Goal: Information Seeking & Learning: Learn about a topic

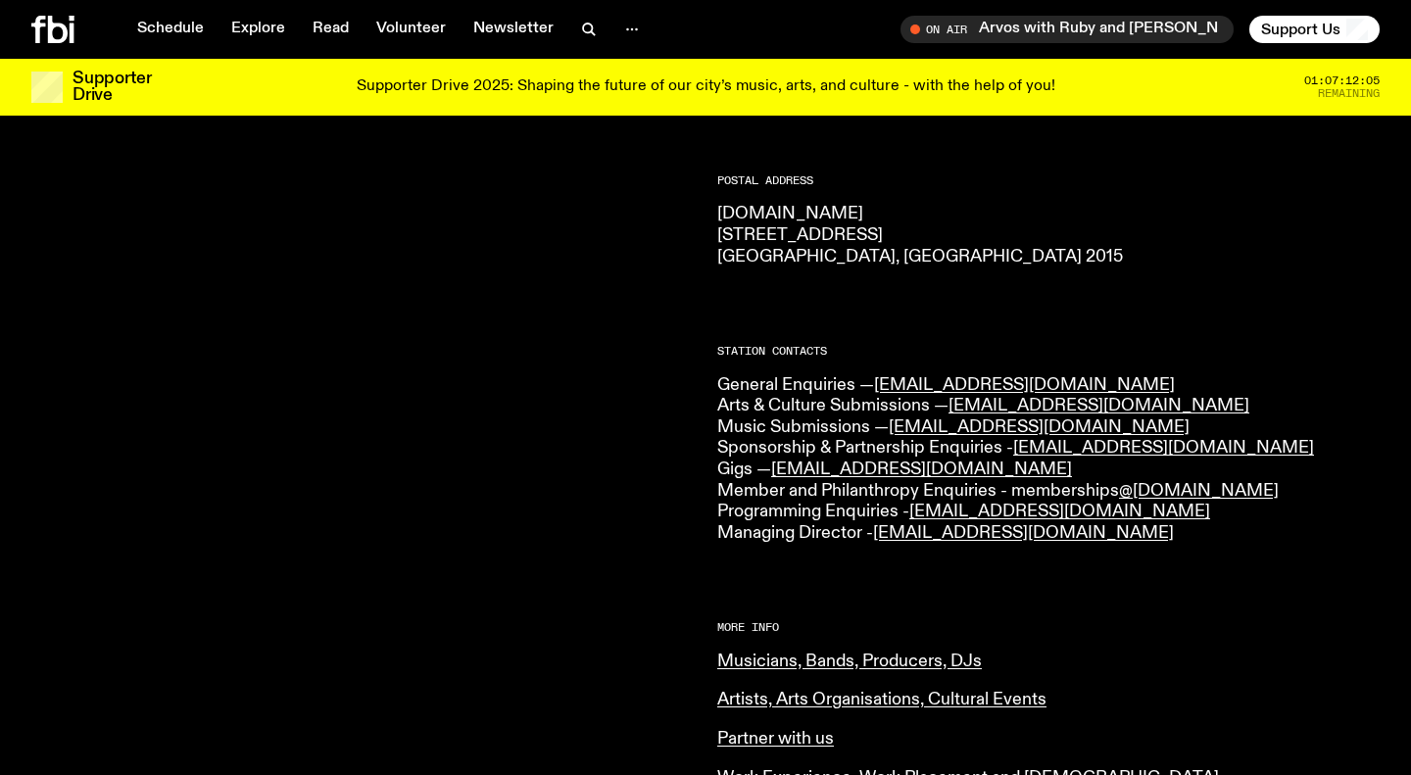
scroll to position [242, 0]
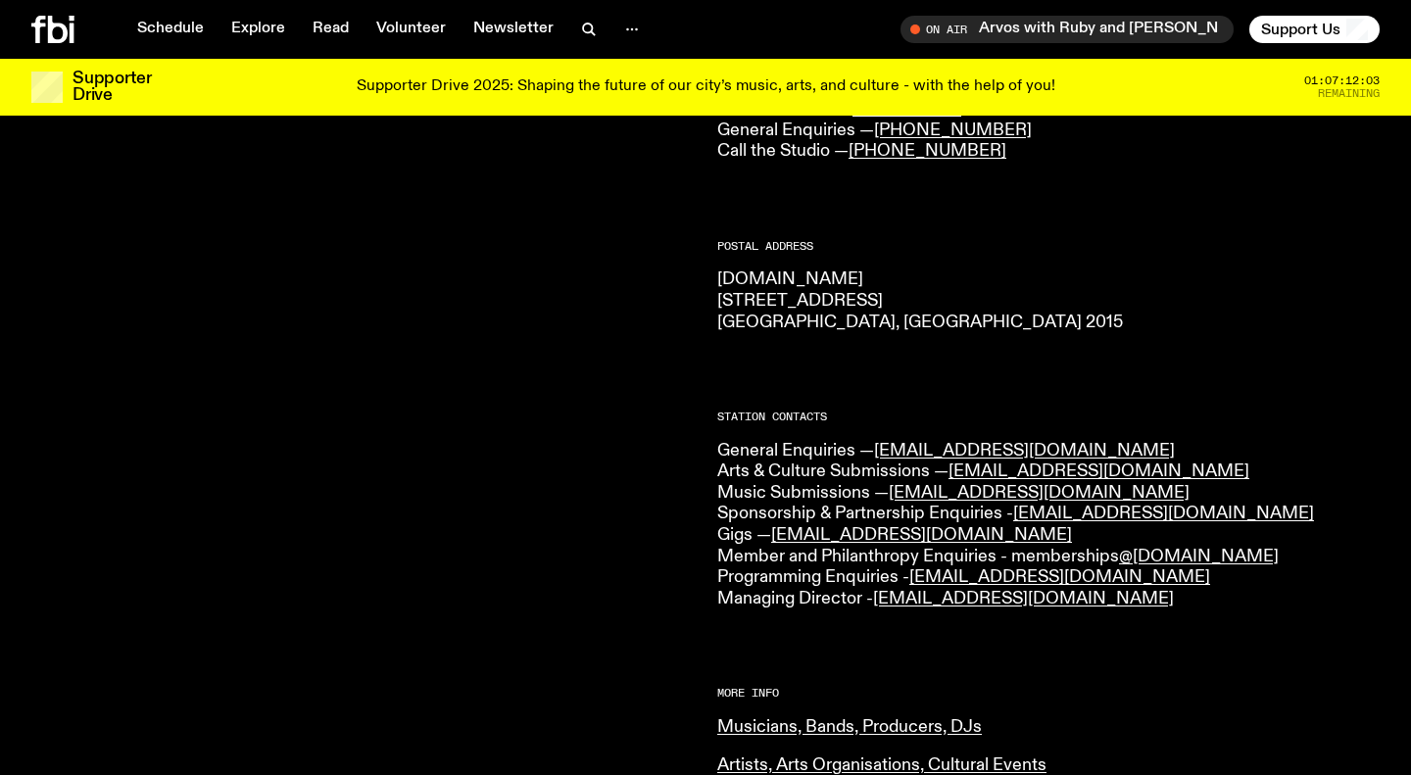
drag, startPoint x: 719, startPoint y: 297, endPoint x: 876, endPoint y: 305, distance: 156.9
click at [876, 305] on p "[DOMAIN_NAME] [STREET_ADDRESS] 2015" at bounding box center [1048, 301] width 662 height 64
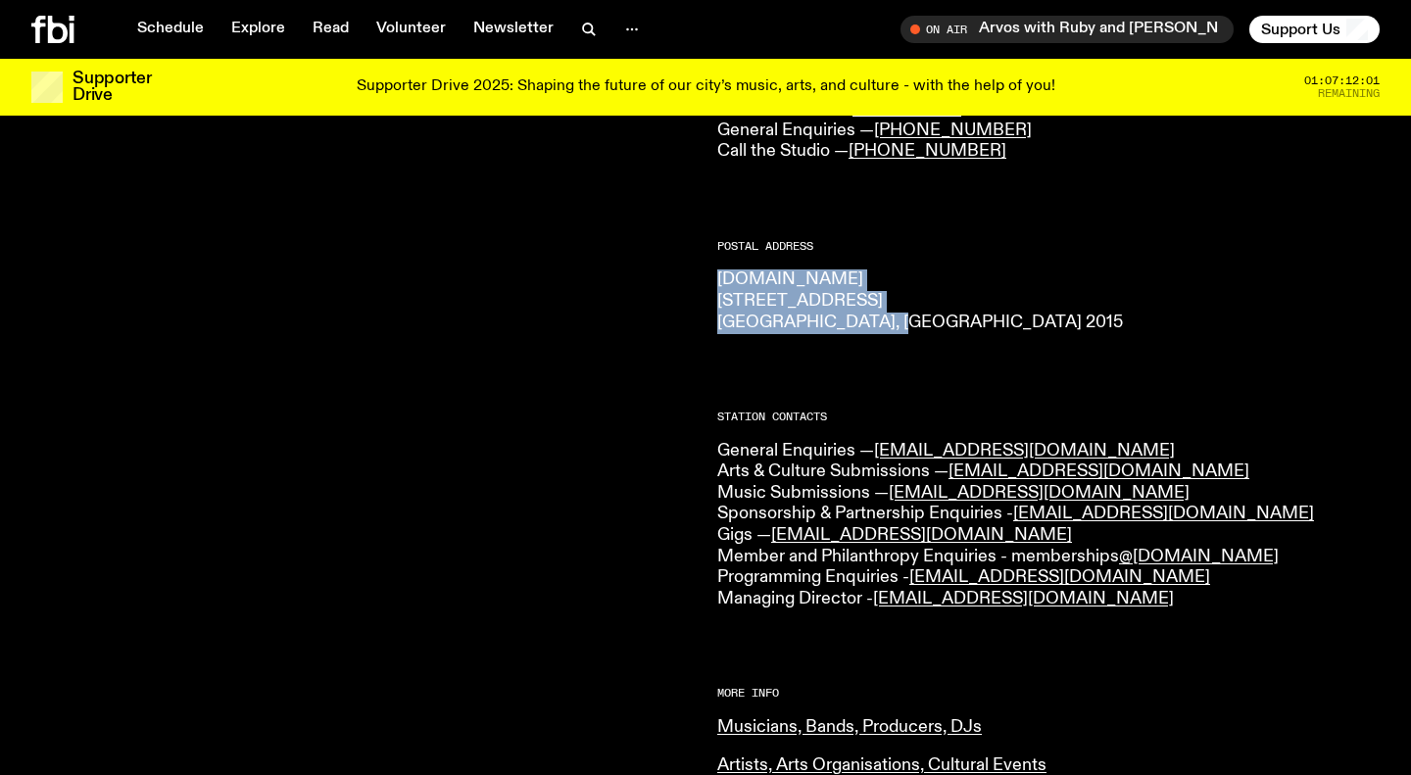
drag, startPoint x: 718, startPoint y: 281, endPoint x: 907, endPoint y: 315, distance: 192.2
click at [907, 315] on p "[DOMAIN_NAME] [STREET_ADDRESS] 2015" at bounding box center [1048, 301] width 662 height 64
copy p "[DOMAIN_NAME] [STREET_ADDRESS] 2015"
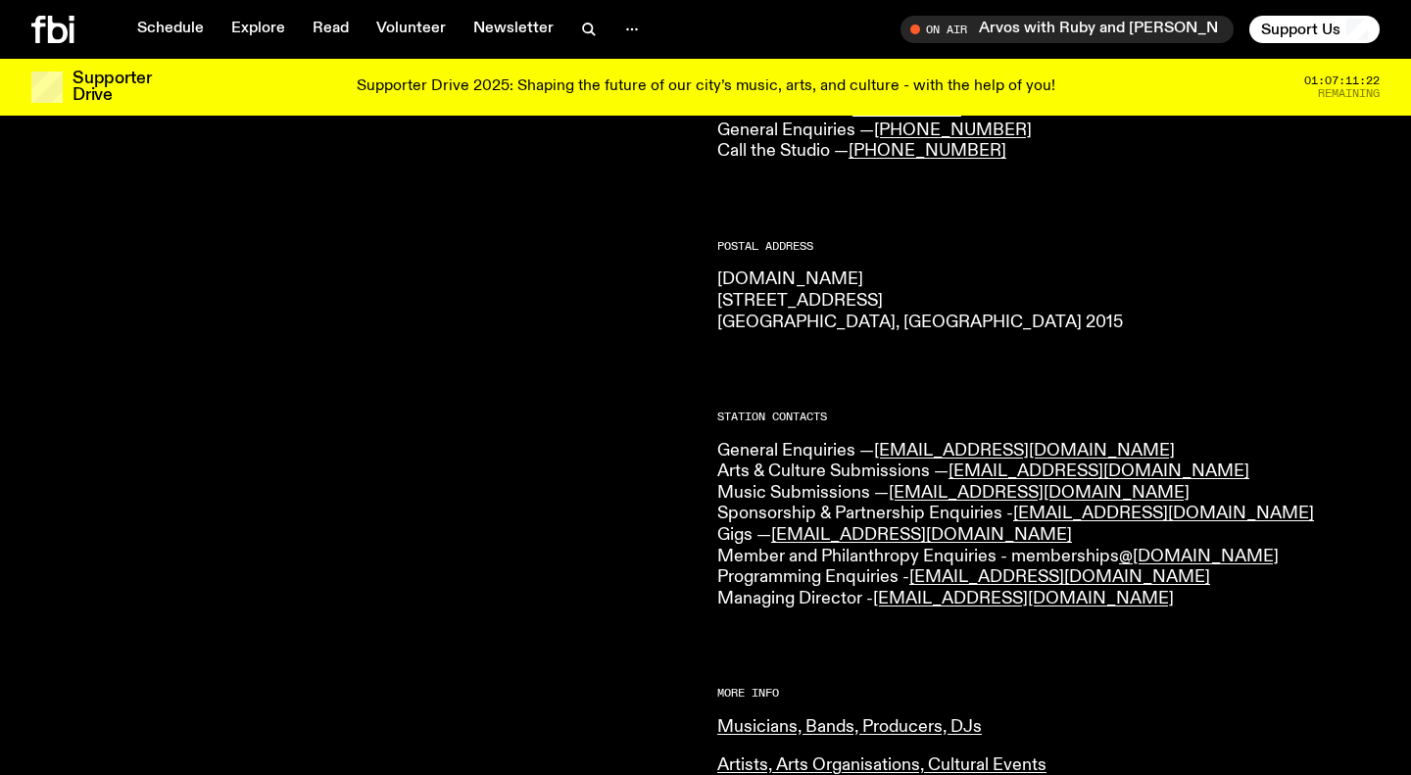
click at [597, 449] on div at bounding box center [362, 605] width 662 height 1148
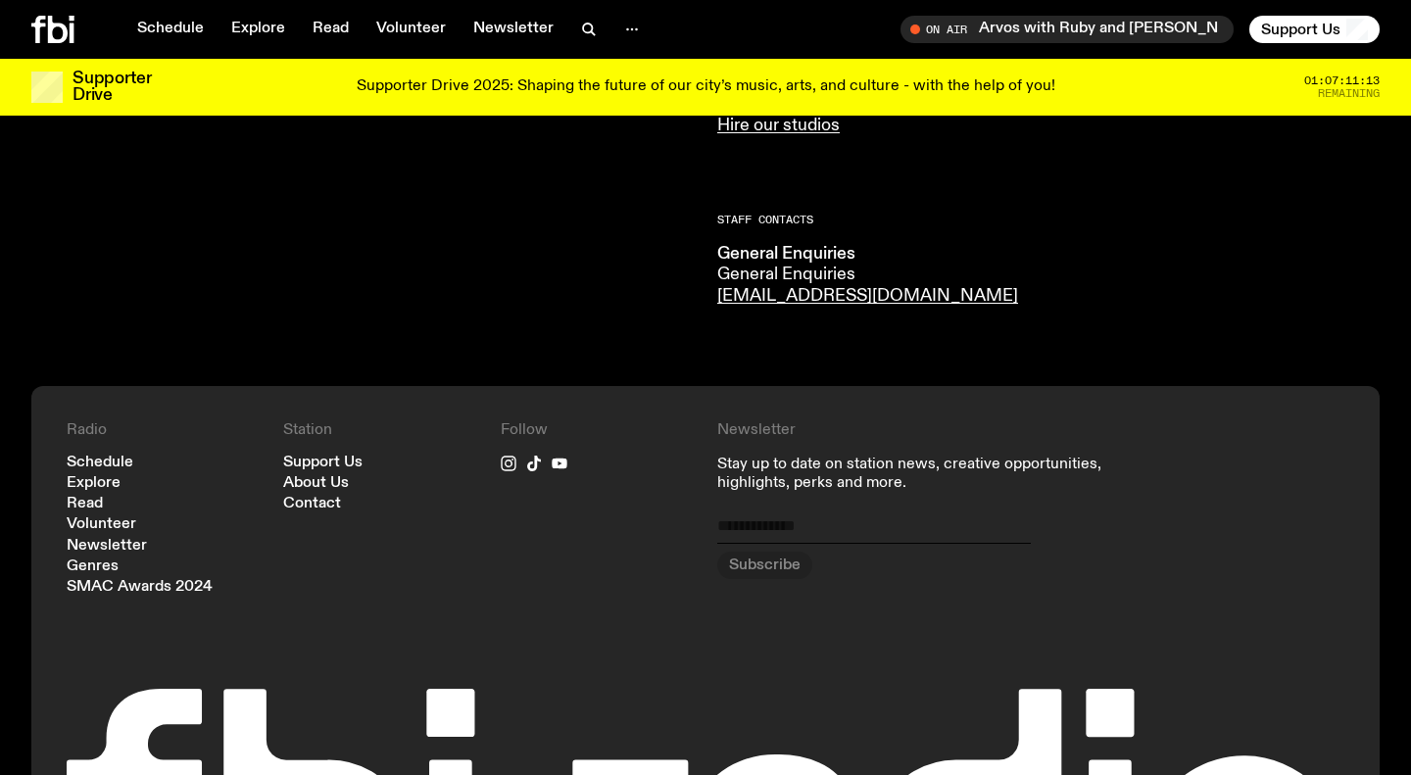
scroll to position [1119, 0]
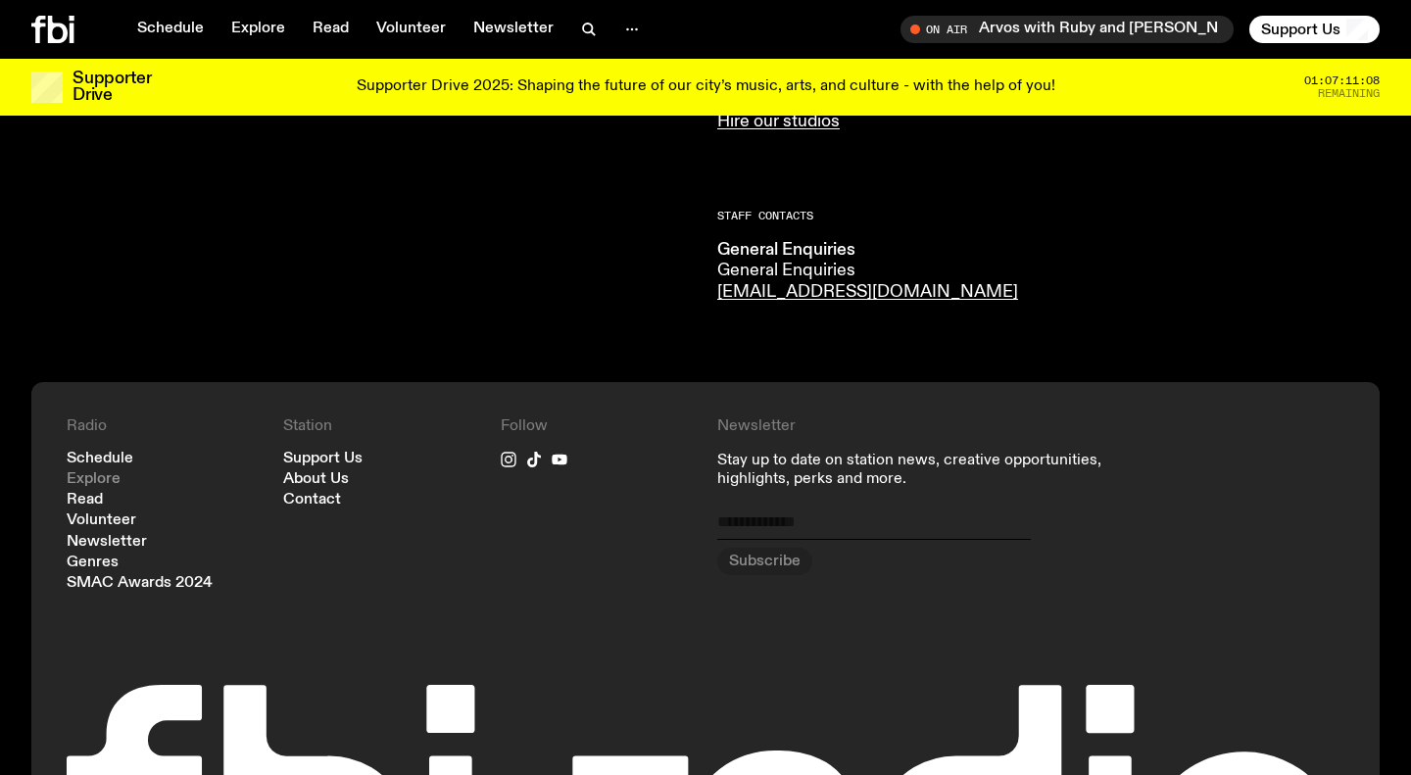
click at [103, 473] on link "Explore" at bounding box center [94, 479] width 54 height 15
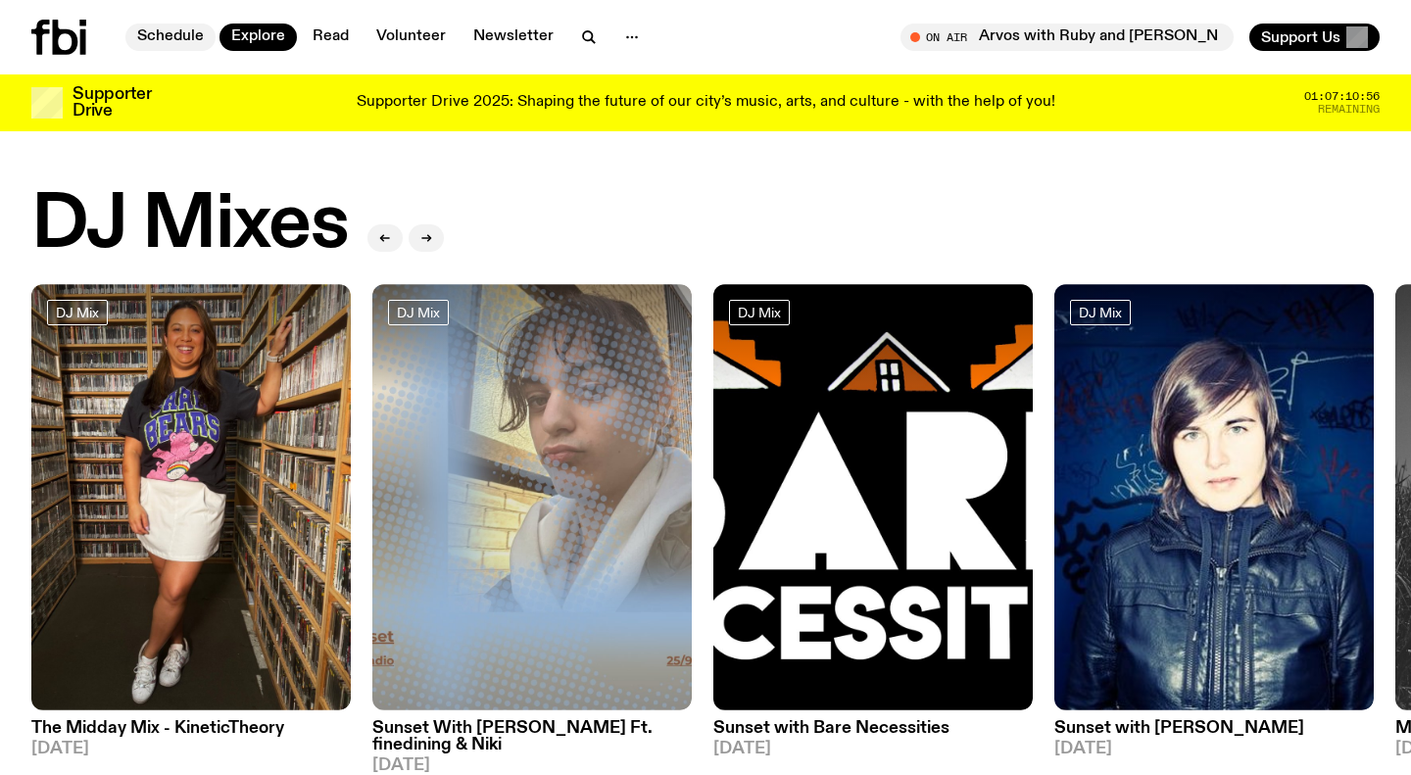
click at [177, 39] on link "Schedule" at bounding box center [170, 37] width 90 height 27
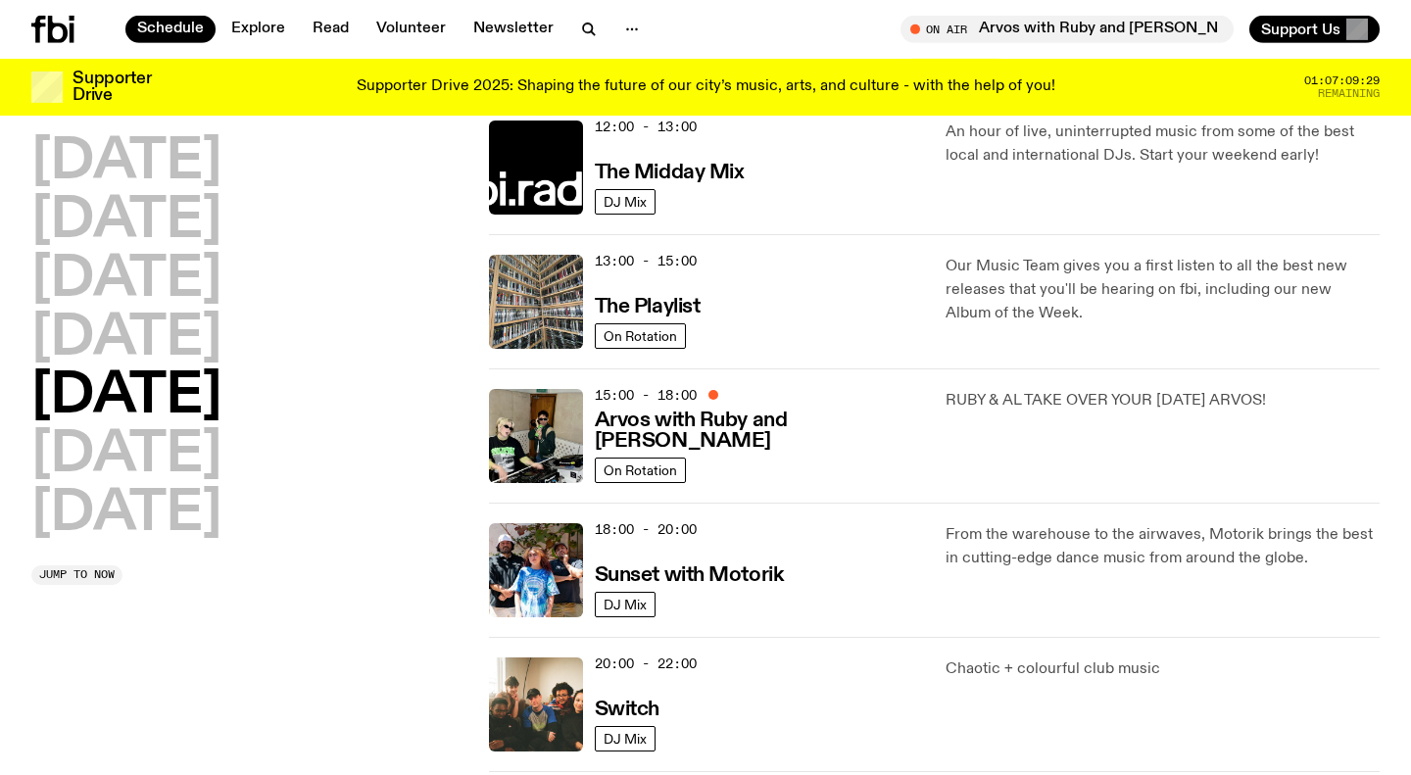
scroll to position [465, 0]
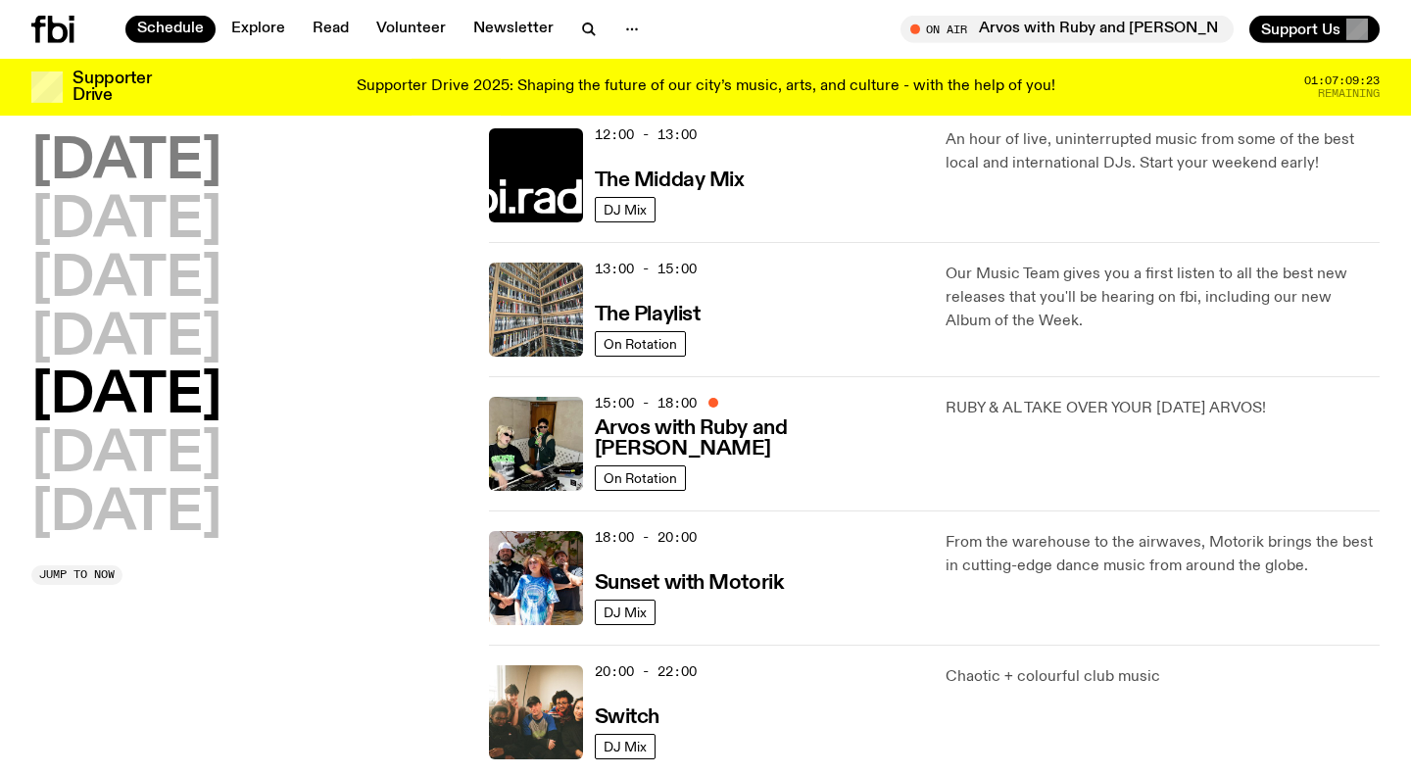
click at [210, 169] on h2 "Monday" at bounding box center [126, 162] width 190 height 55
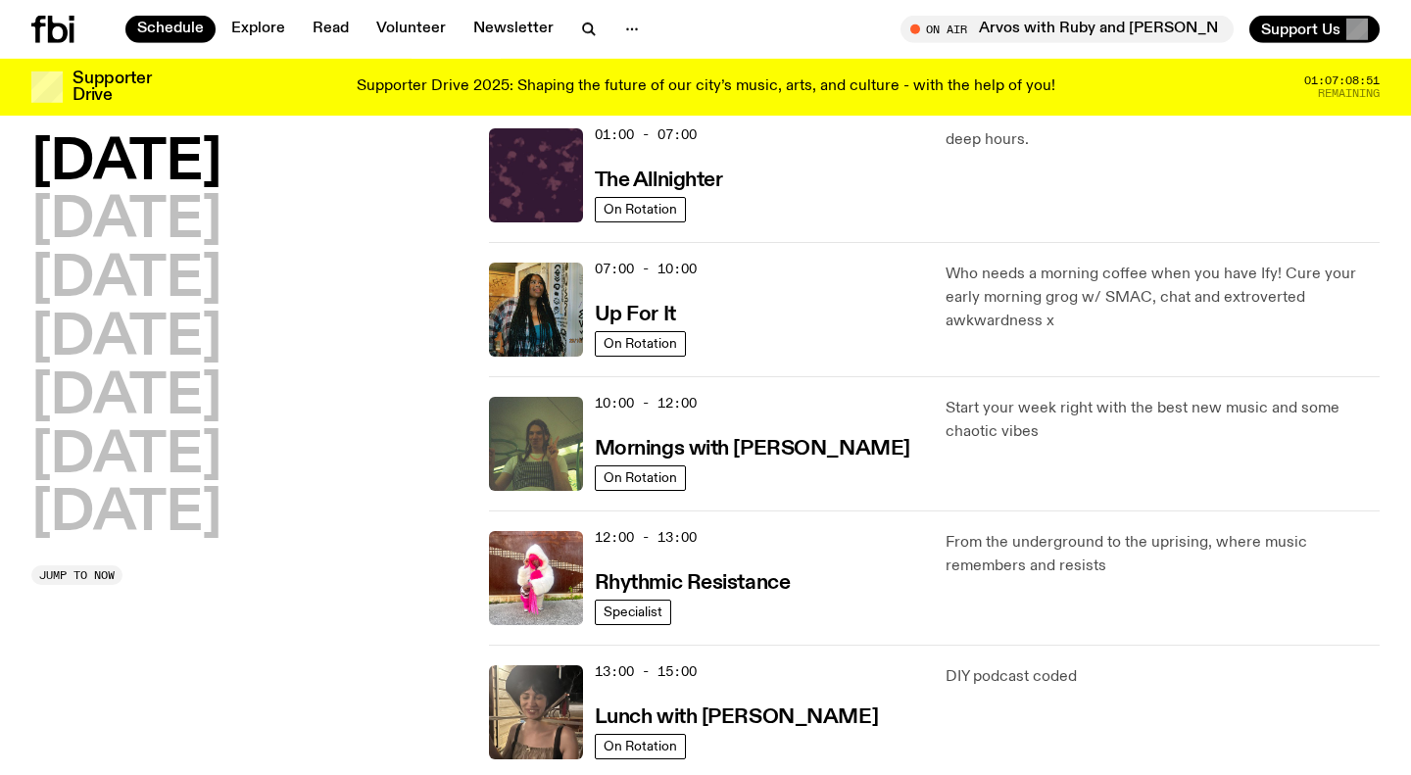
scroll to position [84, 0]
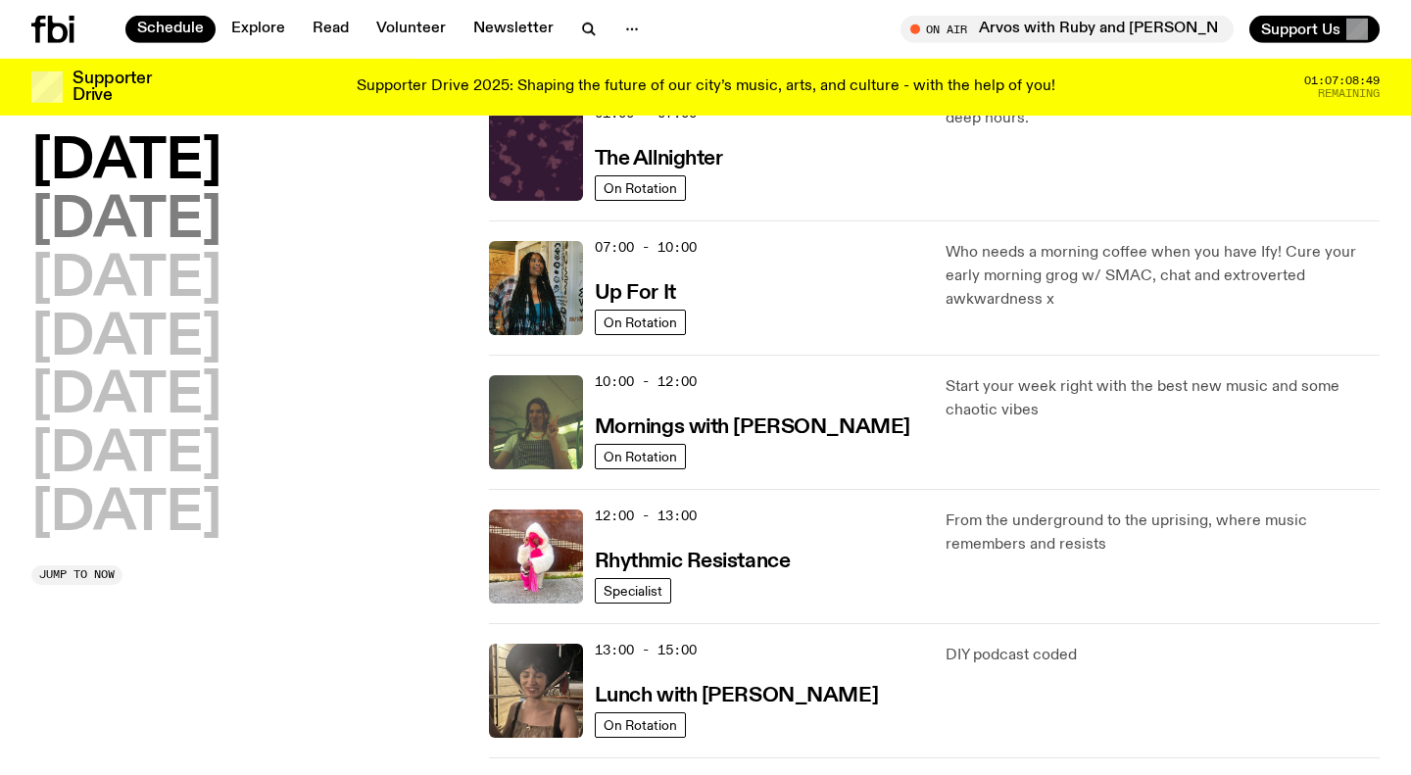
click at [205, 213] on h2 "Tuesday" at bounding box center [126, 221] width 190 height 55
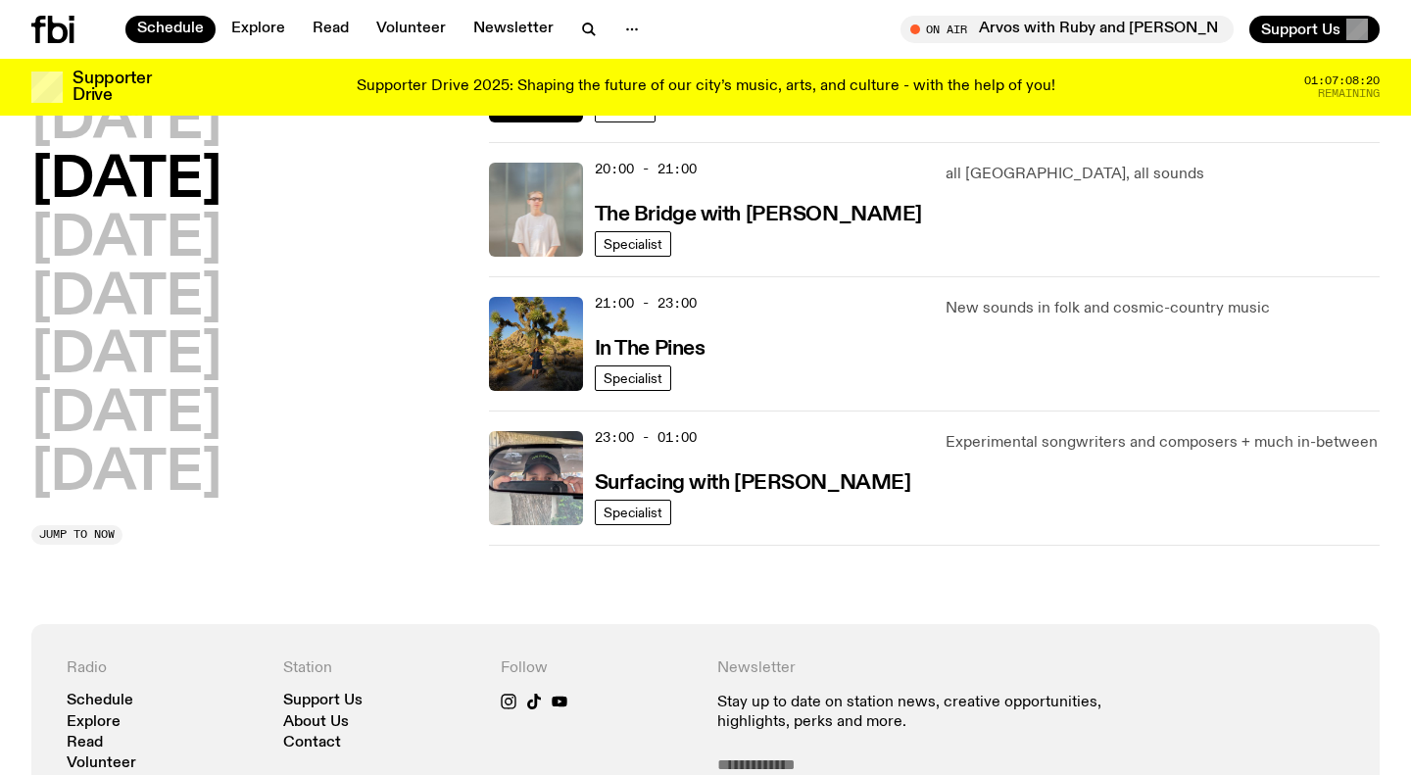
scroll to position [962, 0]
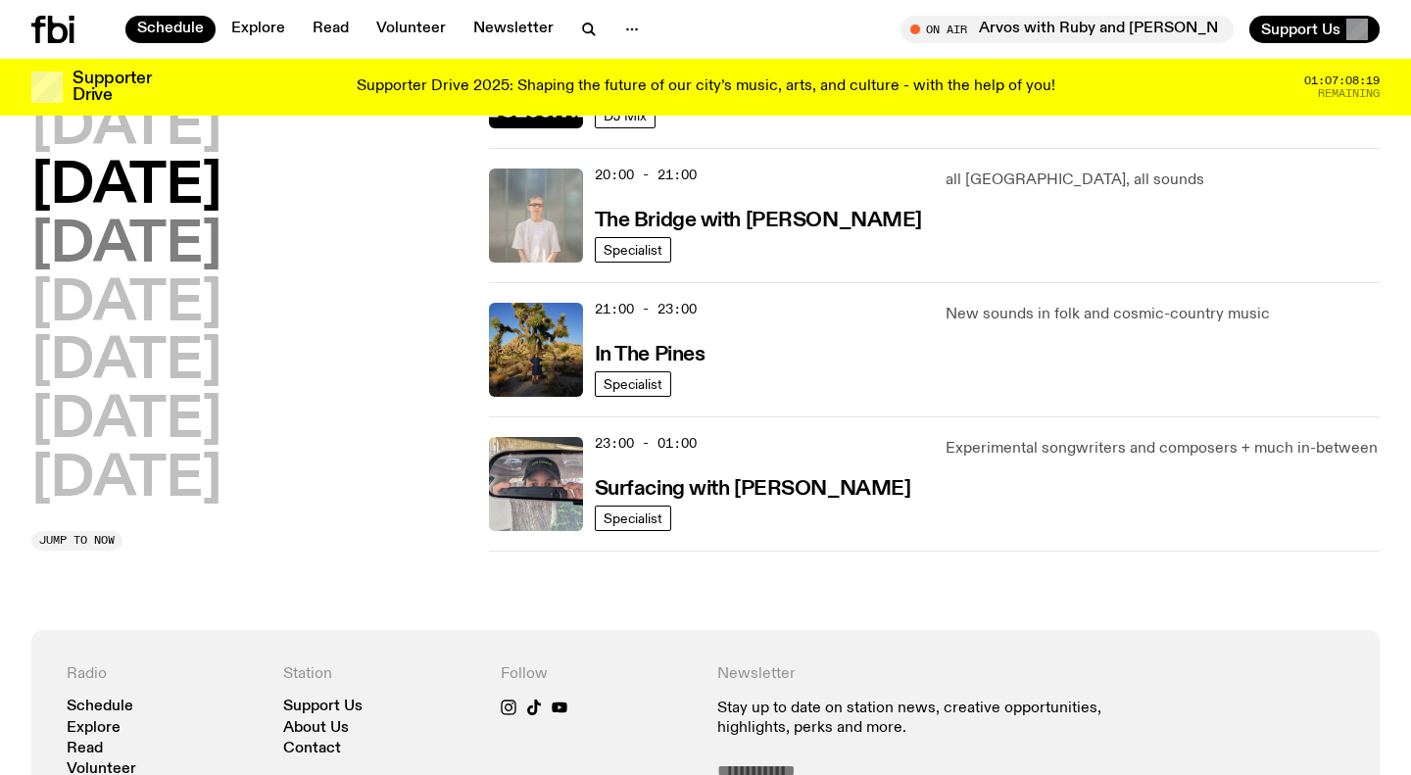
click at [221, 239] on h2 "Wednesday" at bounding box center [126, 245] width 190 height 55
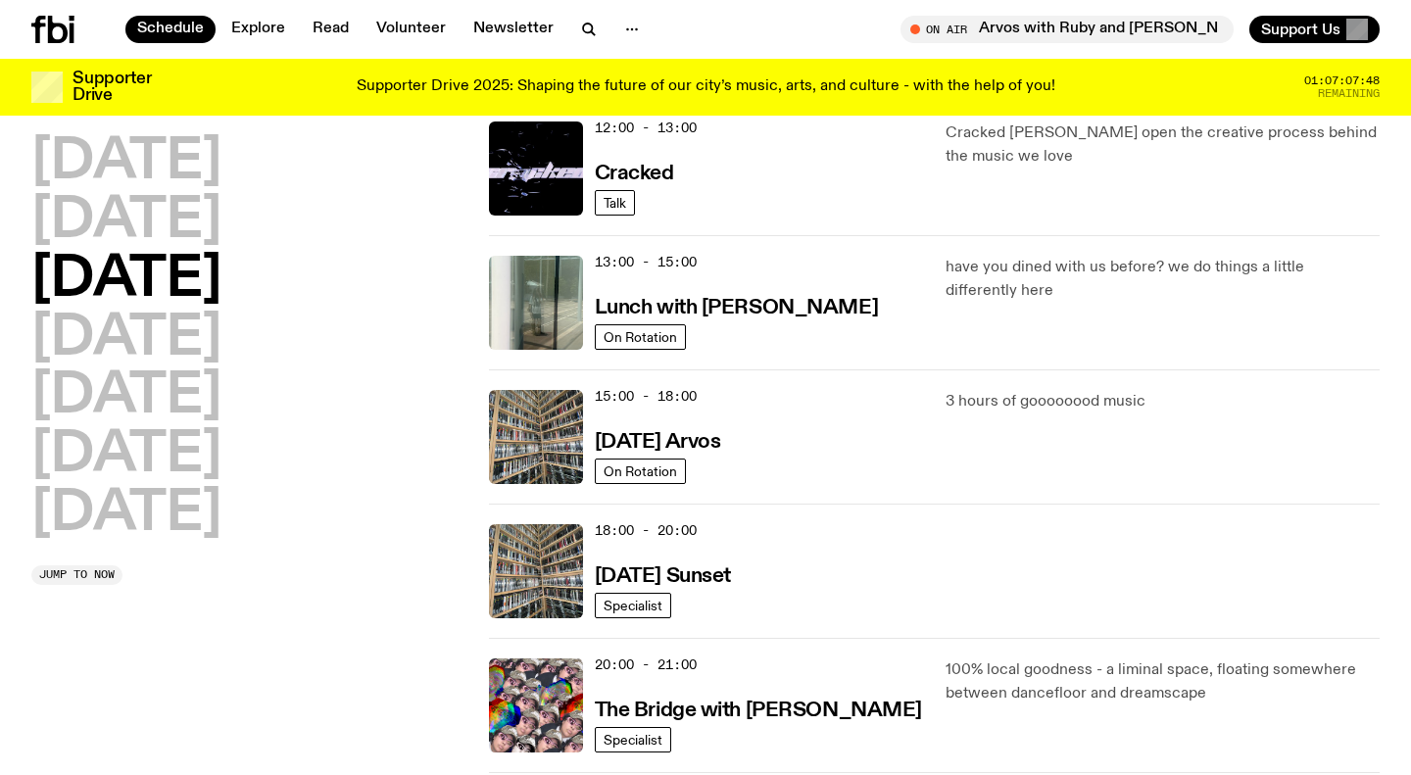
scroll to position [484, 0]
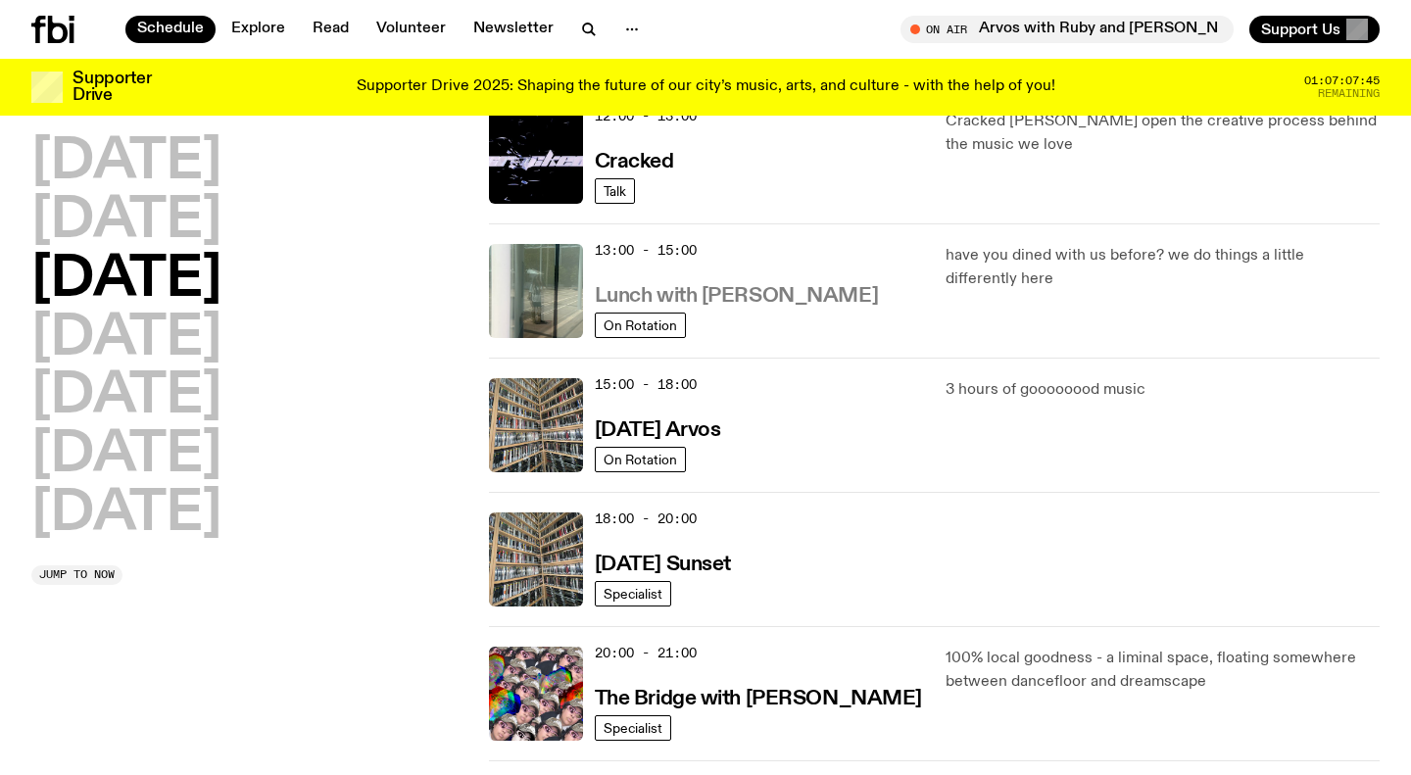
click at [801, 307] on h3 "Lunch with [PERSON_NAME]" at bounding box center [736, 296] width 283 height 21
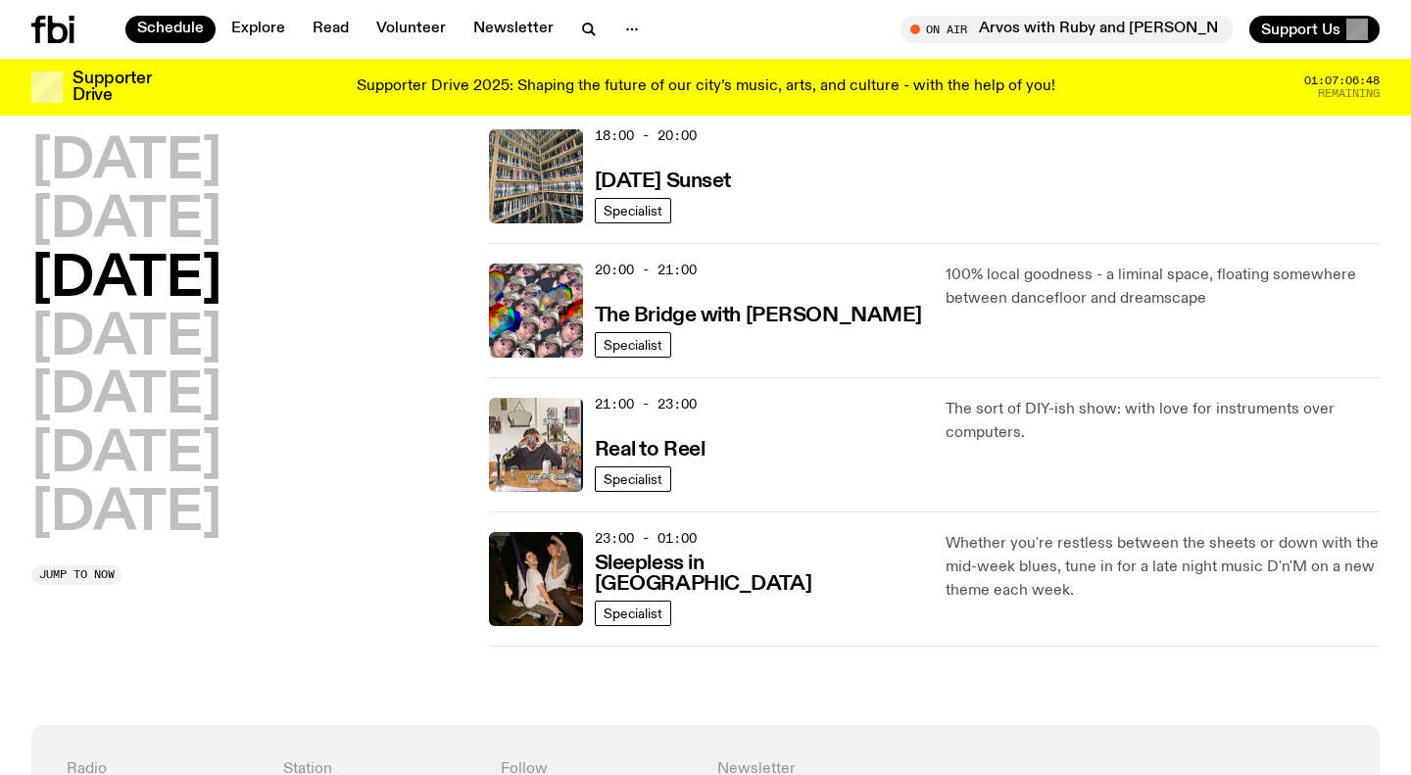
scroll to position [915, 0]
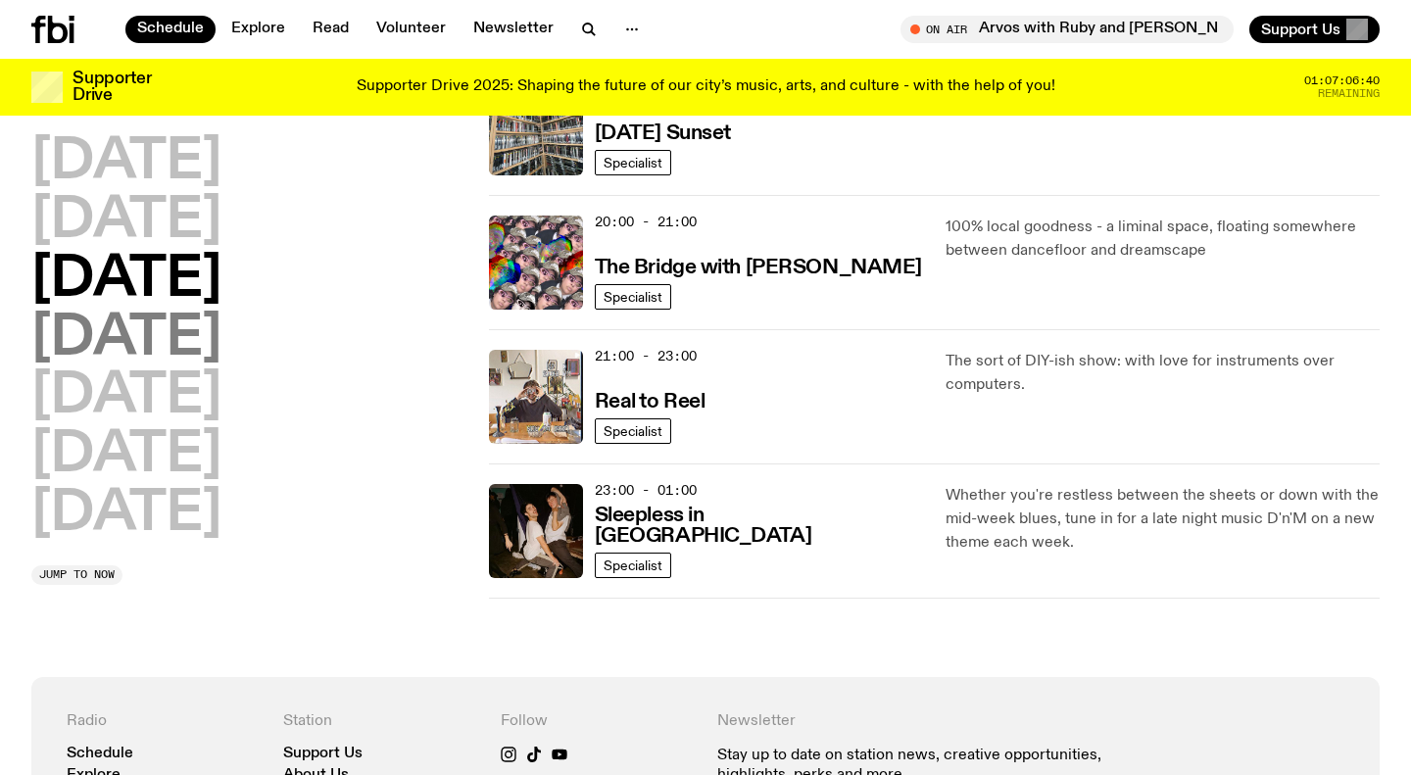
click at [221, 352] on h2 "Thursday" at bounding box center [126, 339] width 190 height 55
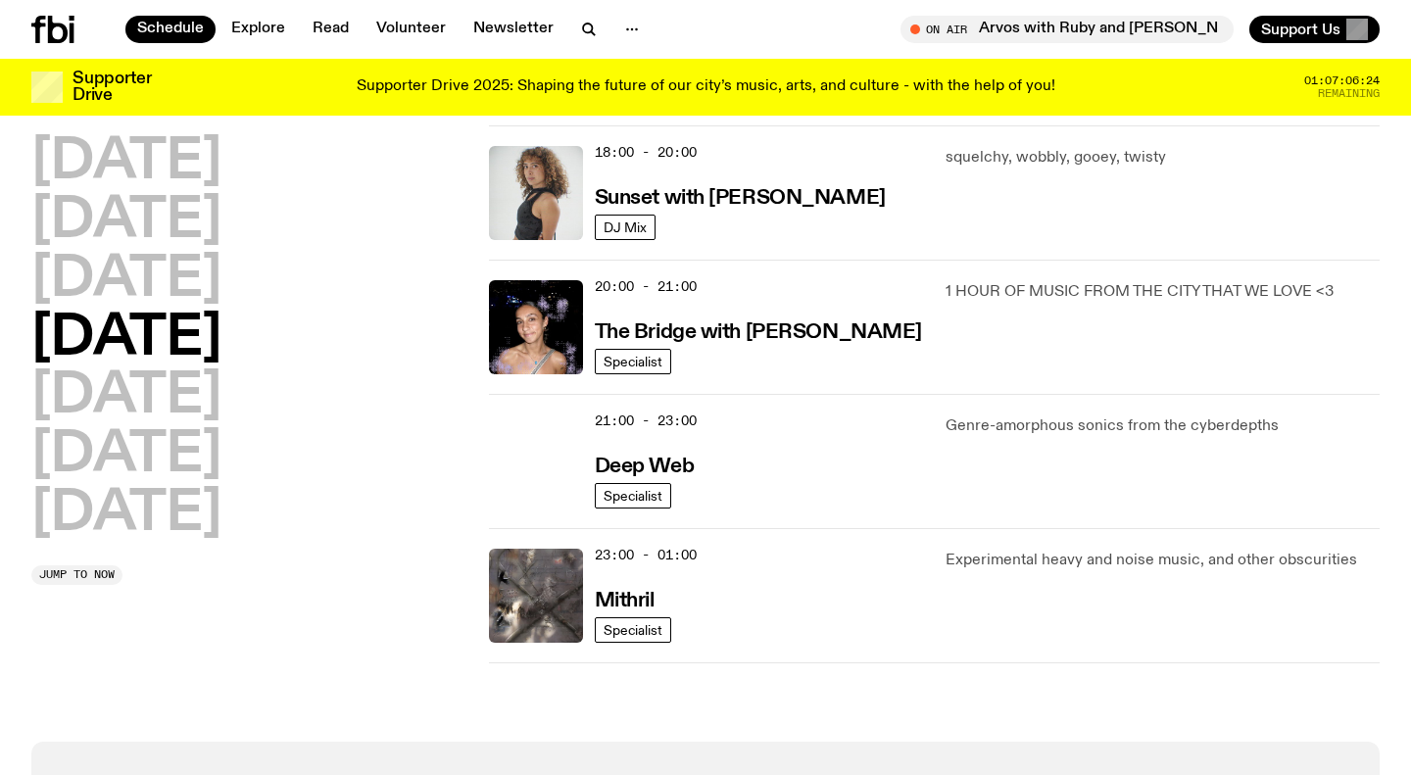
scroll to position [851, 0]
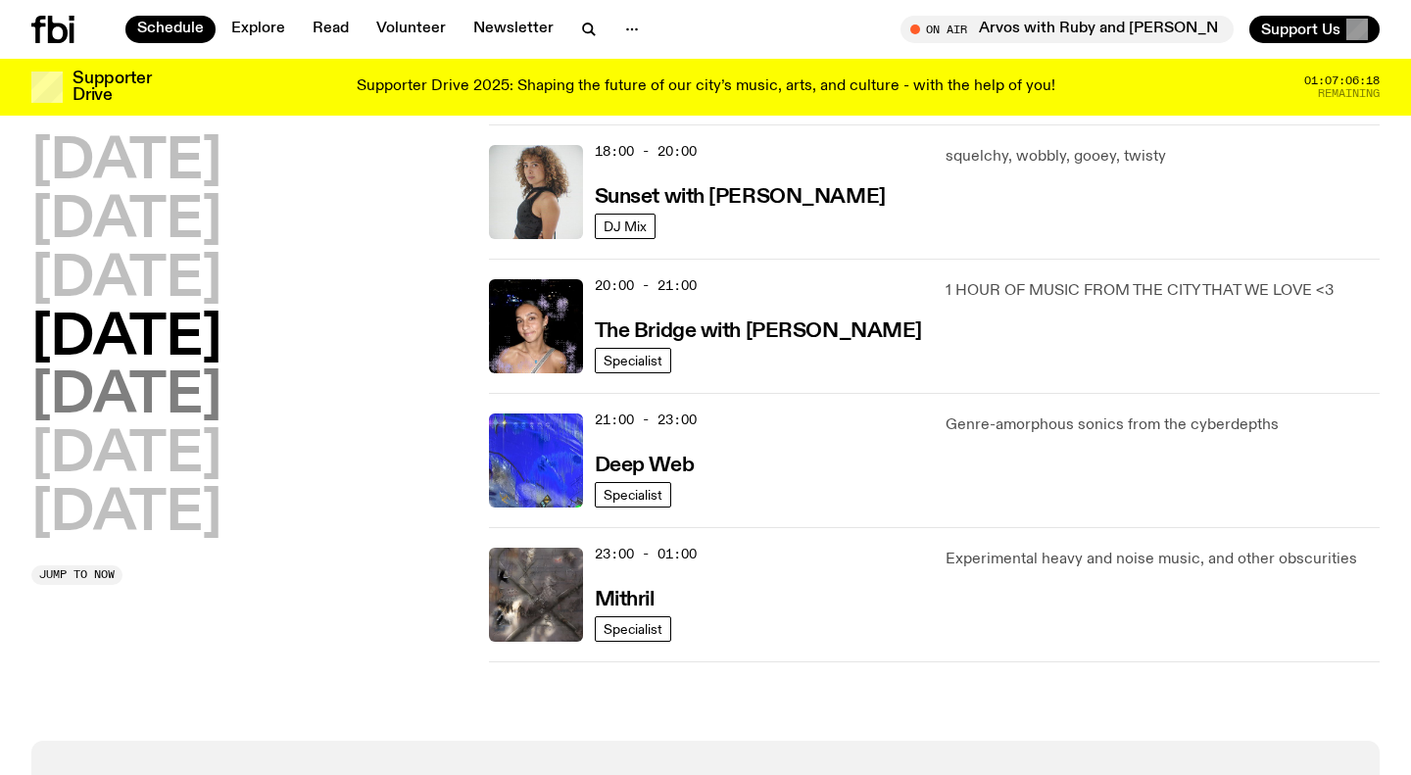
click at [112, 403] on h2 "Friday" at bounding box center [126, 396] width 190 height 55
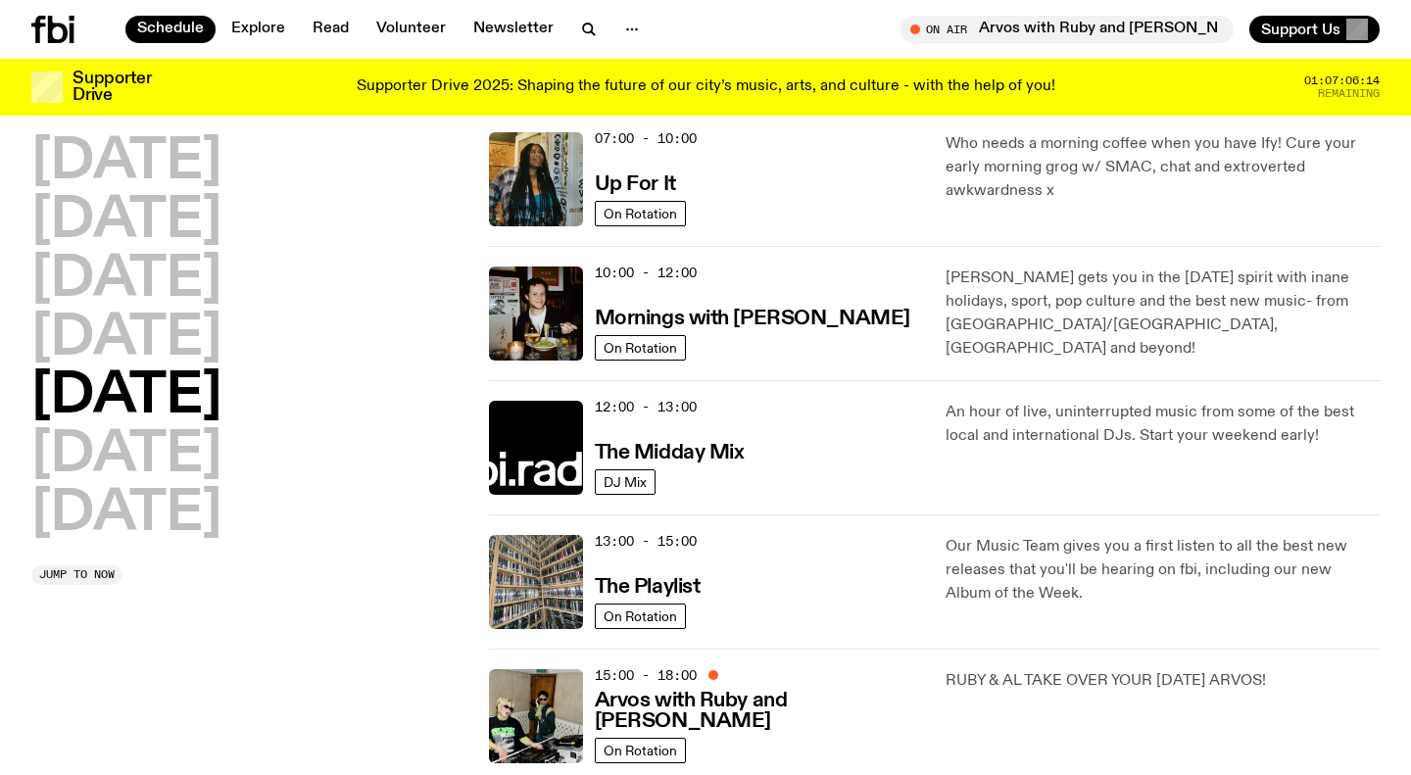
scroll to position [200, 0]
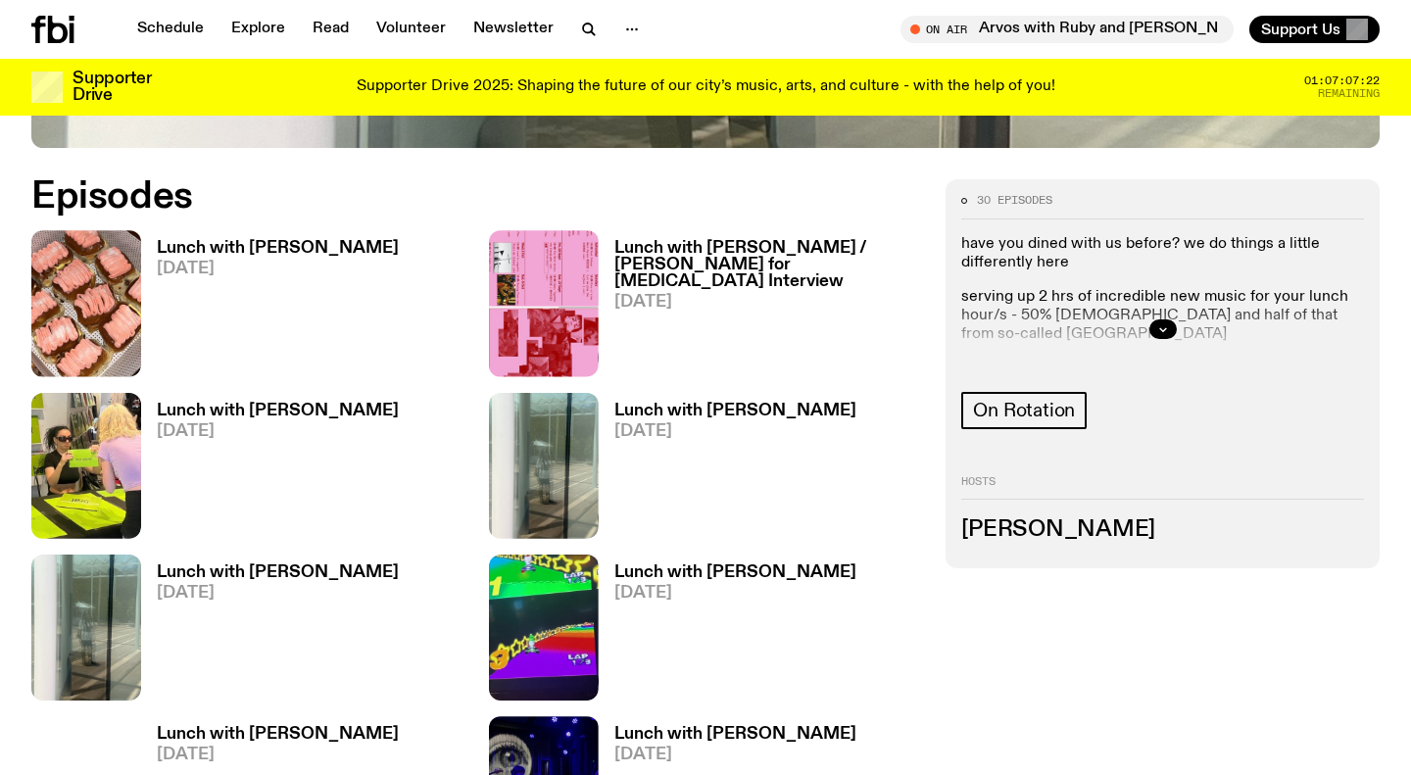
scroll to position [890, 0]
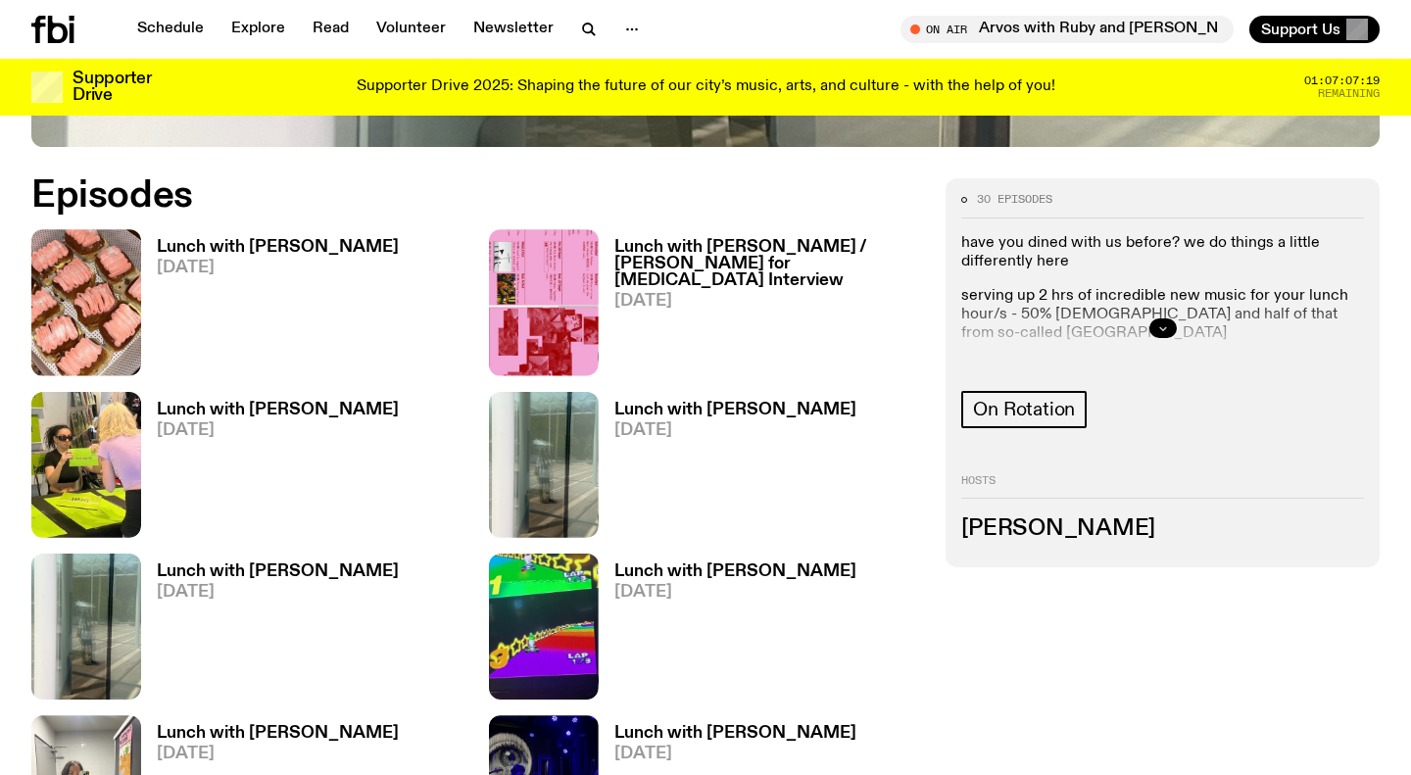
click at [1173, 321] on button "button" at bounding box center [1162, 328] width 27 height 20
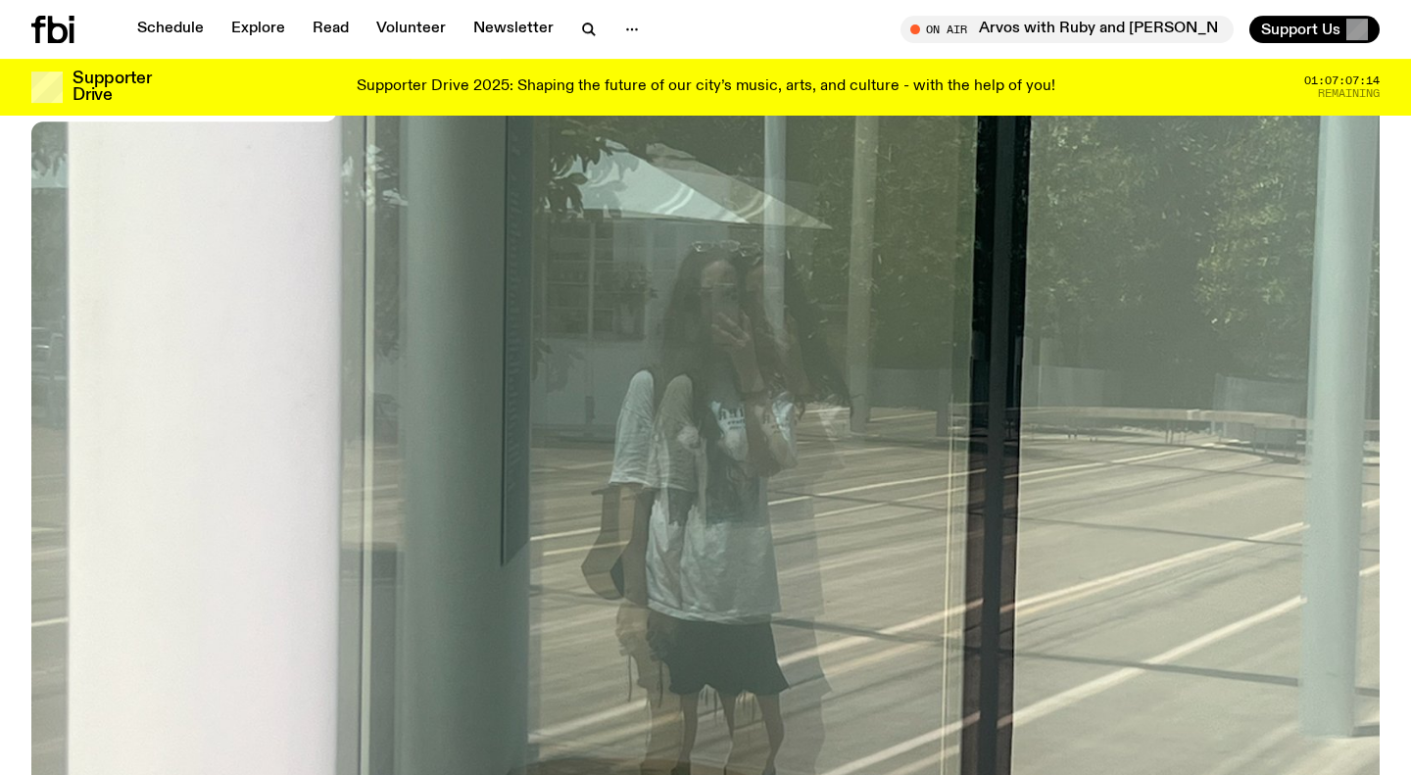
scroll to position [0, 0]
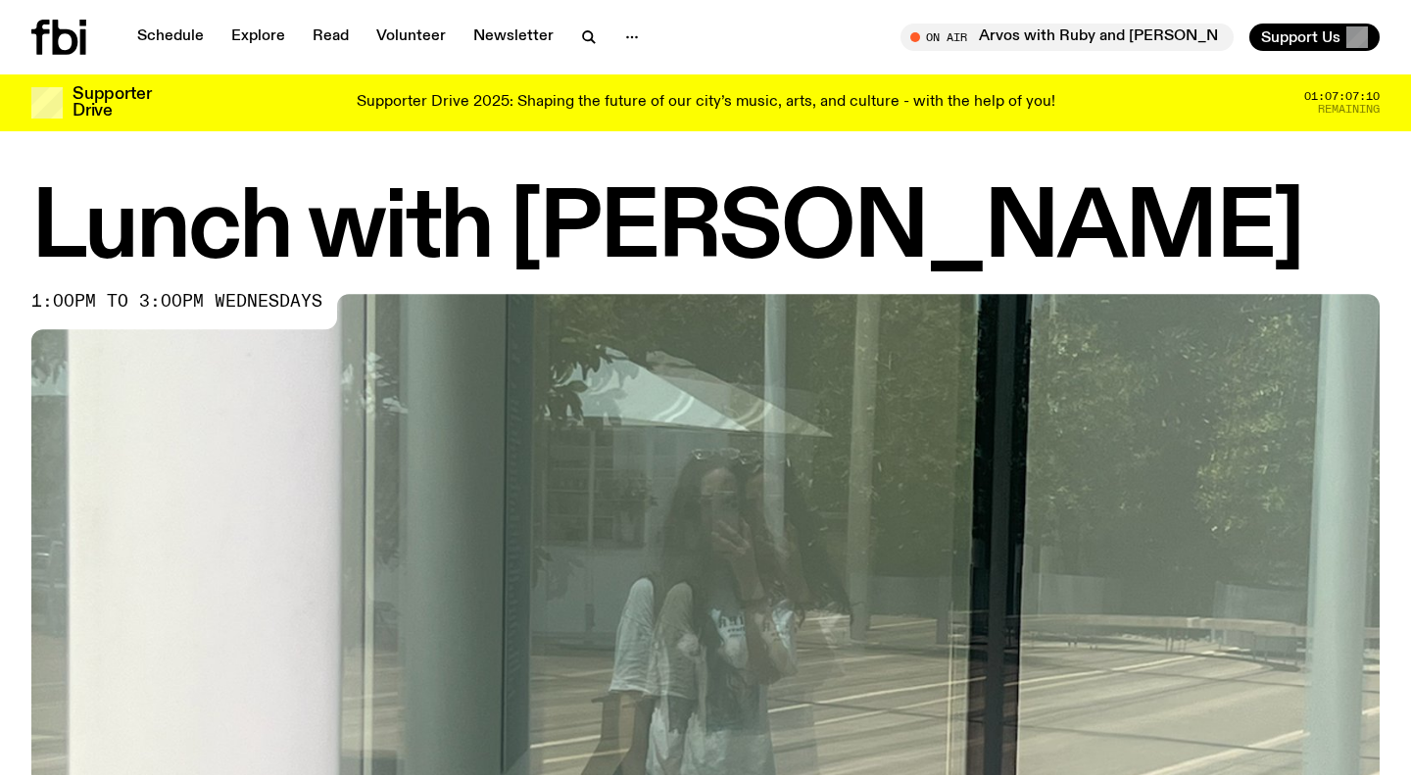
drag, startPoint x: 530, startPoint y: 229, endPoint x: 1131, endPoint y: 210, distance: 600.9
click at [1131, 210] on h1 "Lunch with [PERSON_NAME]" at bounding box center [705, 230] width 1348 height 88
copy h1 "[PERSON_NAME]"
